Goal: Navigation & Orientation: Locate item on page

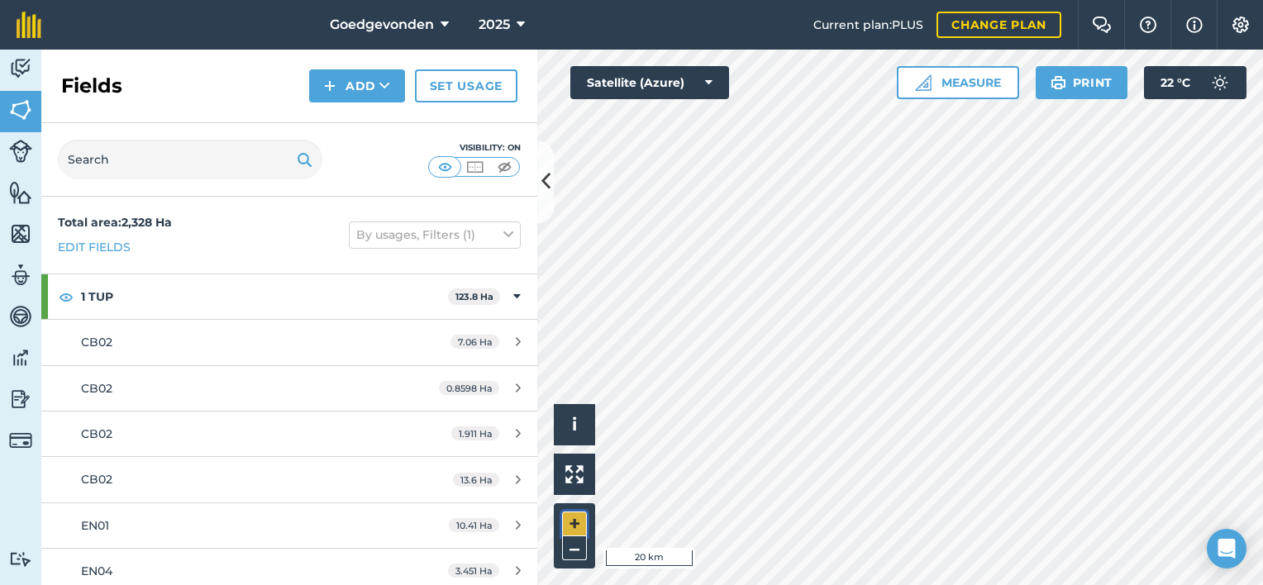
click at [576, 525] on button "+" at bounding box center [574, 524] width 25 height 25
click at [570, 513] on button "+" at bounding box center [574, 524] width 25 height 25
click at [710, 88] on icon at bounding box center [708, 82] width 7 height 17
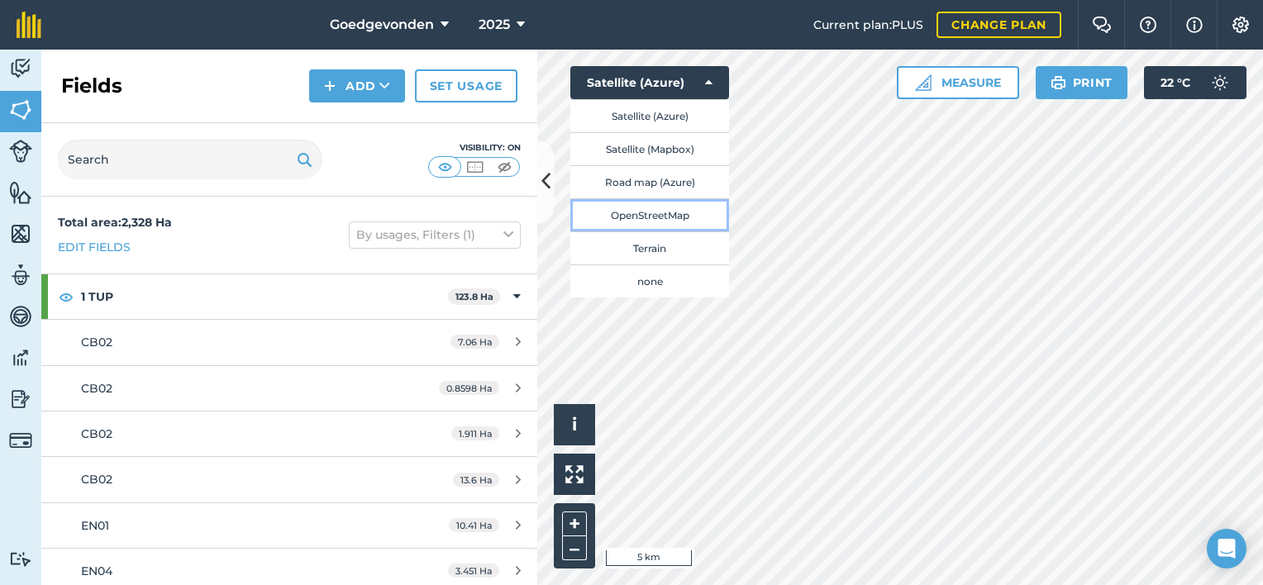
click at [674, 218] on button "OpenStreetMap" at bounding box center [649, 214] width 159 height 33
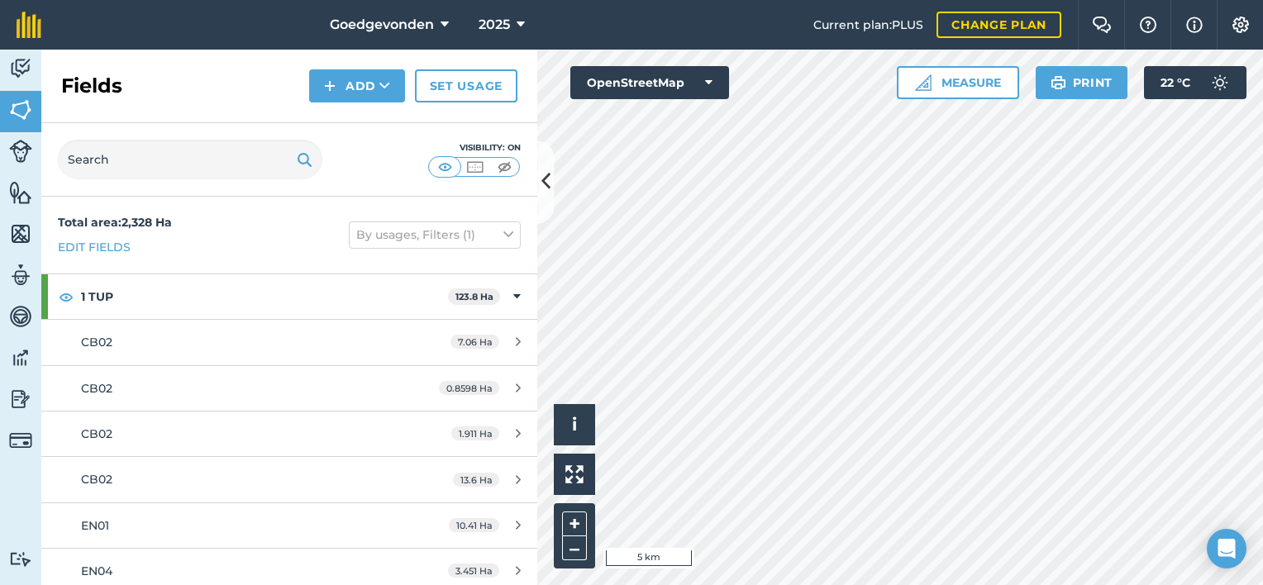
click at [589, 519] on div "+ –" at bounding box center [574, 535] width 41 height 65
click at [578, 530] on button "+" at bounding box center [574, 524] width 25 height 25
click at [571, 533] on button "+" at bounding box center [574, 524] width 25 height 25
click at [542, 188] on icon at bounding box center [545, 182] width 9 height 29
